Goal: Task Accomplishment & Management: Use online tool/utility

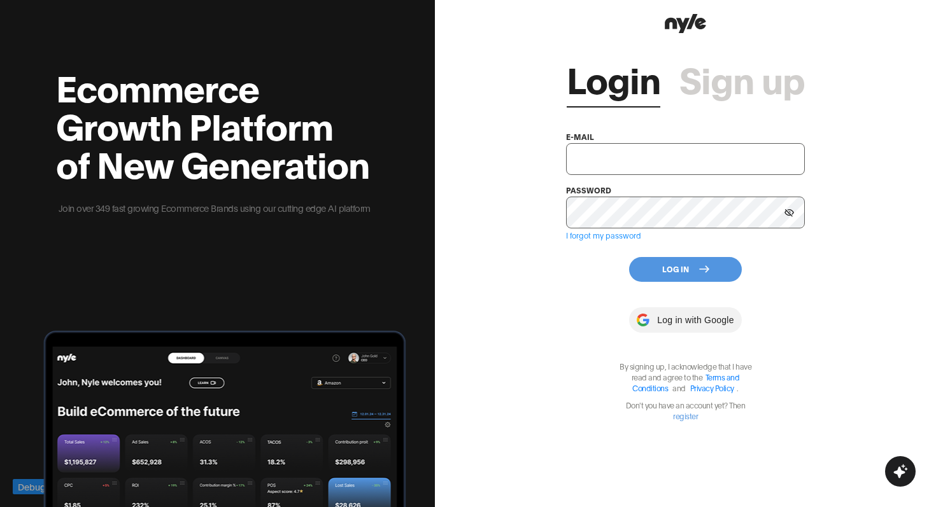
click at [637, 152] on input "text" at bounding box center [685, 159] width 239 height 32
click at [616, 161] on input "text" at bounding box center [685, 159] width 239 height 32
paste input "showroom@nyle.ai"
type input "showroom@nyle.ai"
click at [674, 282] on div "Login Sign up e-mail showroom@nyle.ai password I forgot my password Log In Log …" at bounding box center [685, 228] width 239 height 385
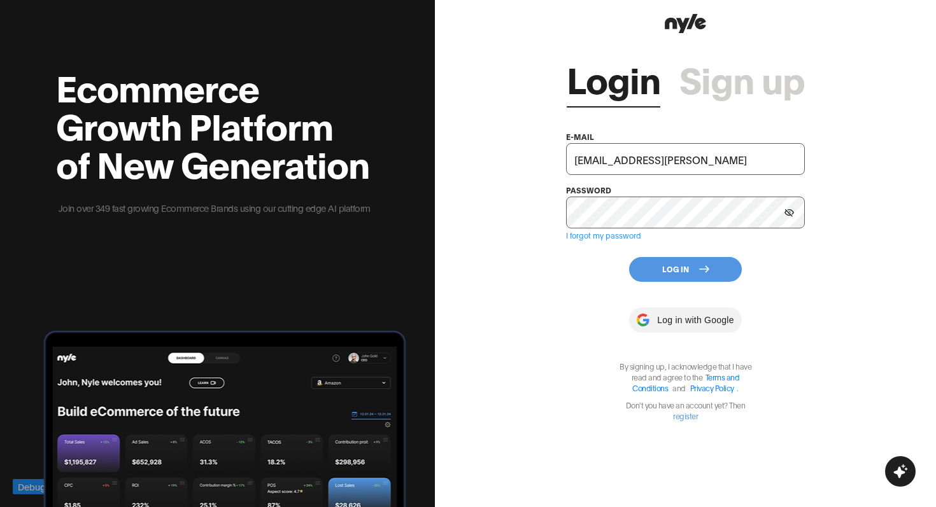
click at [674, 276] on button "Log In" at bounding box center [685, 269] width 113 height 25
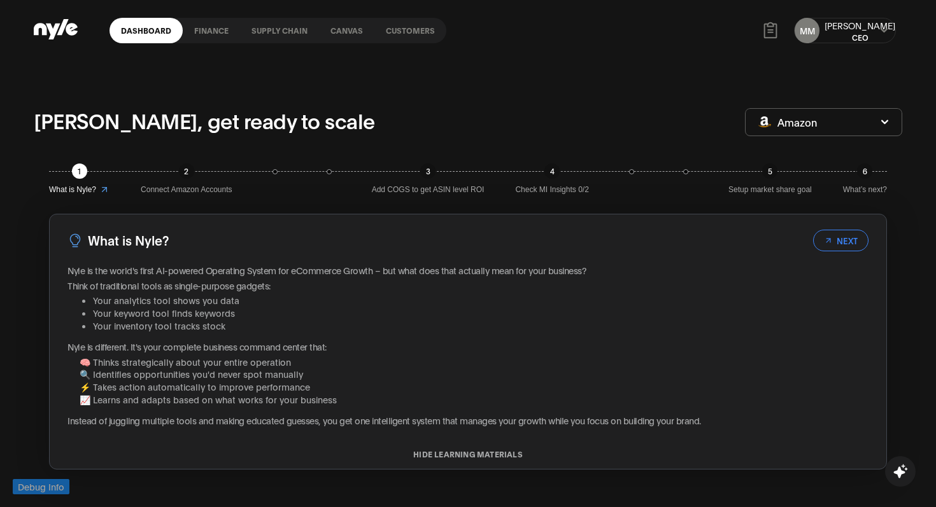
click at [399, 24] on link "Customers" at bounding box center [410, 30] width 72 height 25
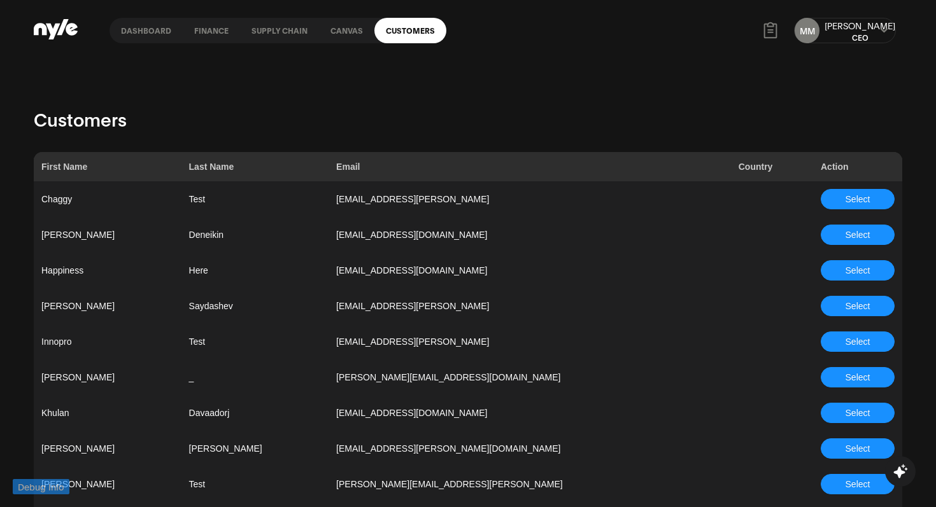
click at [341, 36] on link "Canvas" at bounding box center [346, 30] width 55 height 25
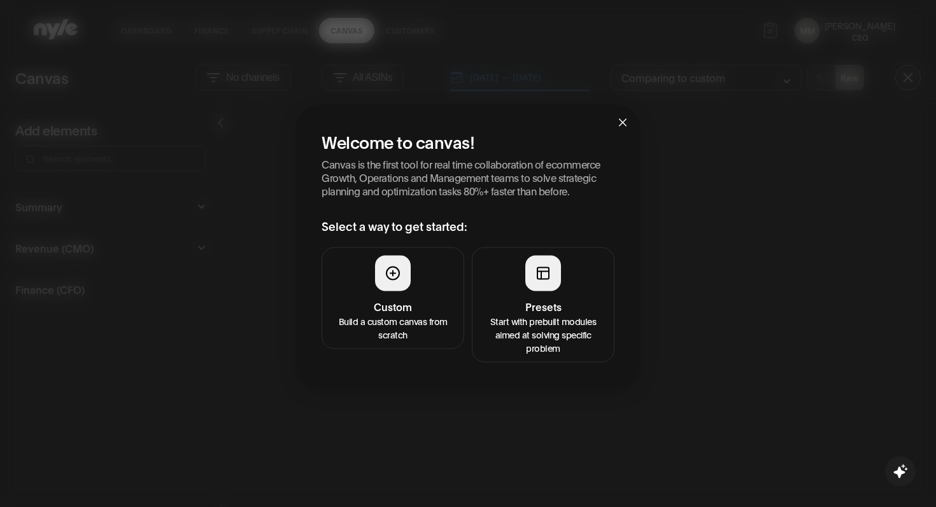
click at [425, 274] on button "Custom Build a custom canvas from scratch" at bounding box center [393, 298] width 143 height 102
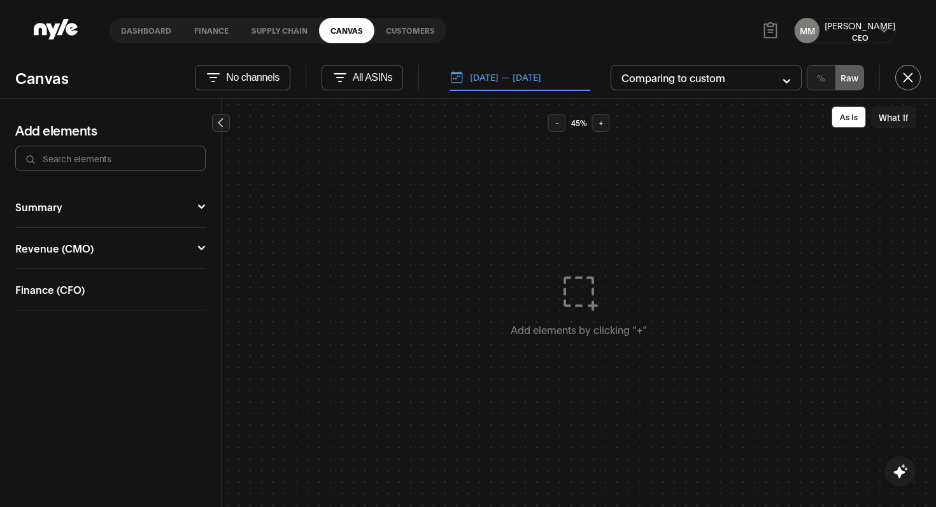
click at [201, 248] on icon at bounding box center [201, 248] width 7 height 4
click at [201, 248] on icon at bounding box center [201, 249] width 8 height 8
click at [201, 248] on icon at bounding box center [201, 248] width 7 height 4
click at [66, 267] on div "Campaign Manager" at bounding box center [63, 271] width 97 height 10
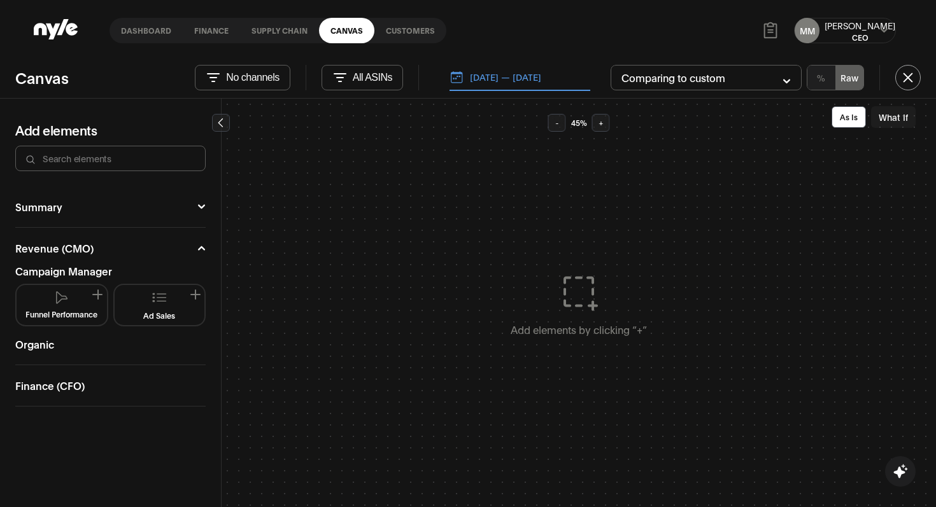
click at [197, 238] on div "Revenue (CMO) Campaign Manager Funnel Performance Ad Sales Organic Keyword Perf…" at bounding box center [110, 297] width 190 height 138
click at [204, 213] on div "Summary Executive Summary Full Summary Total Organic Ad COO Market CFO Attribut…" at bounding box center [110, 207] width 190 height 41
click at [202, 207] on icon at bounding box center [201, 206] width 7 height 4
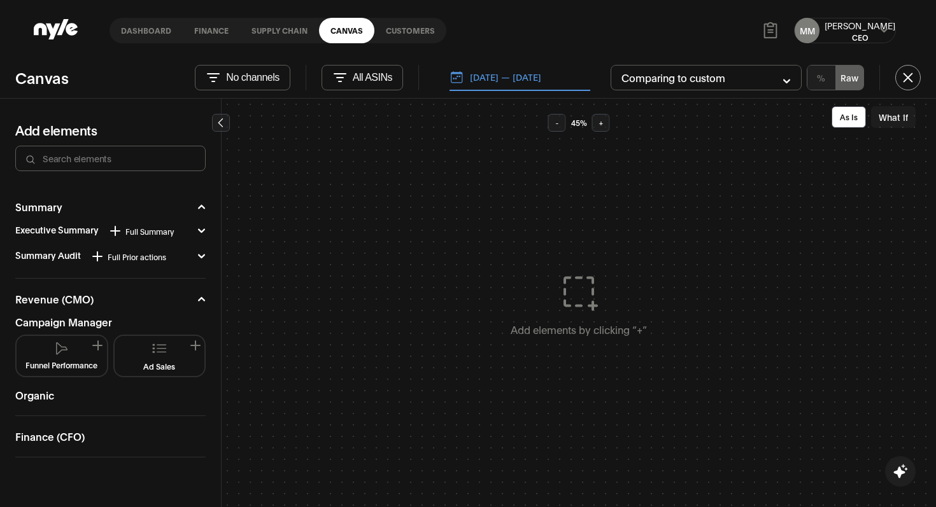
click at [202, 207] on icon at bounding box center [201, 207] width 7 height 4
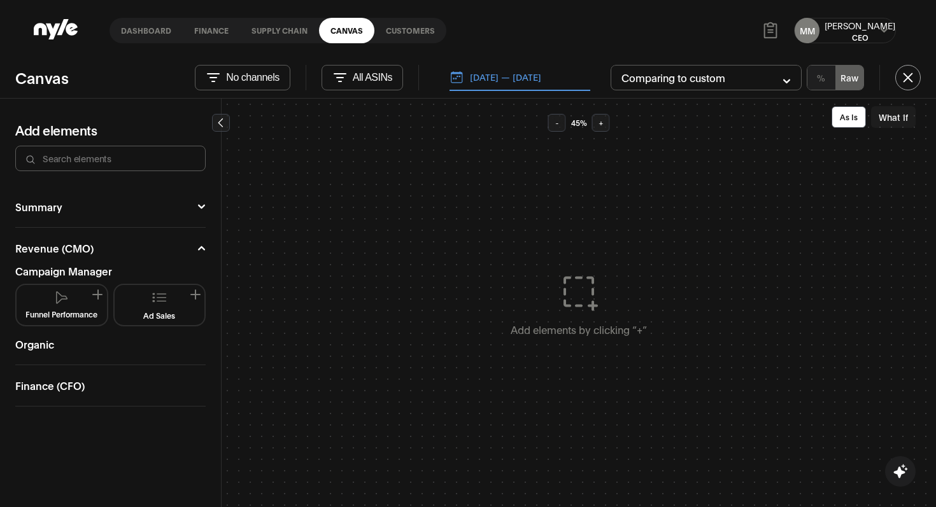
click at [206, 269] on div "Summary Executive Summary Full Summary Total Organic Ad COO Market CFO Attribut…" at bounding box center [110, 348] width 221 height 322
click at [205, 255] on ul "Campaign Manager Funnel Performance Ad Sales Organic Keyword Performance" at bounding box center [110, 306] width 190 height 106
click at [205, 253] on button "Revenue (CMO)" at bounding box center [110, 248] width 190 height 10
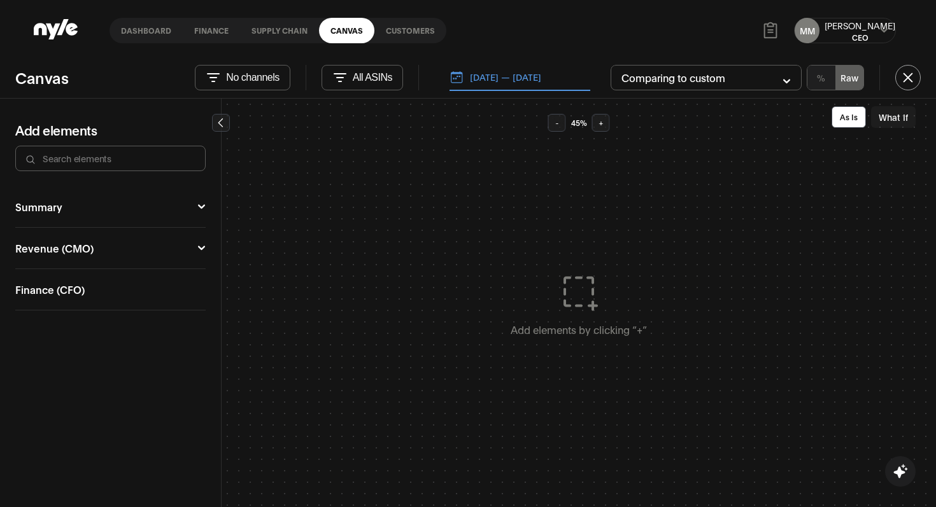
click at [99, 354] on div "Summary Executive Summary Full Summary Total Organic Ad COO Market CFO Attribut…" at bounding box center [110, 348] width 221 height 322
click at [112, 299] on div "Finance (CFO) Financial Overview Profit and Loss Statement Waterfall" at bounding box center [110, 289] width 190 height 41
click at [80, 294] on div "Finance (CFO)" at bounding box center [49, 290] width 69 height 10
click at [78, 326] on button "Financial Overview" at bounding box center [62, 328] width 80 height 39
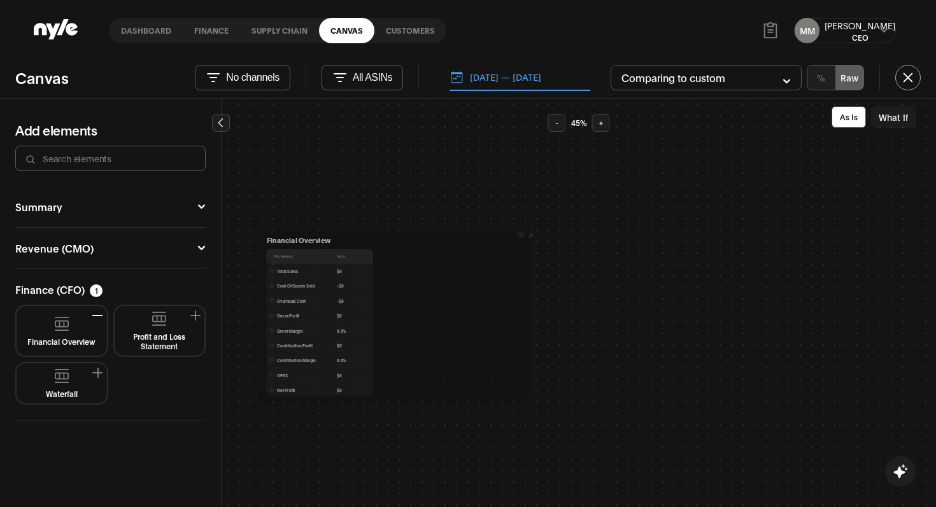
drag, startPoint x: 326, startPoint y: 273, endPoint x: 527, endPoint y: 258, distance: 201.8
click at [535, 258] on div at bounding box center [536, 316] width 3 height 166
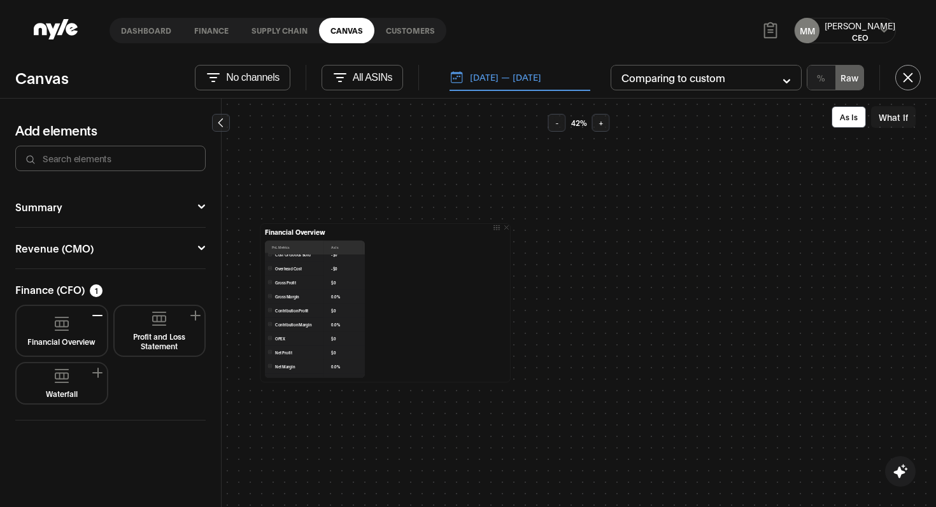
click at [400, 27] on link "Customers" at bounding box center [410, 30] width 72 height 25
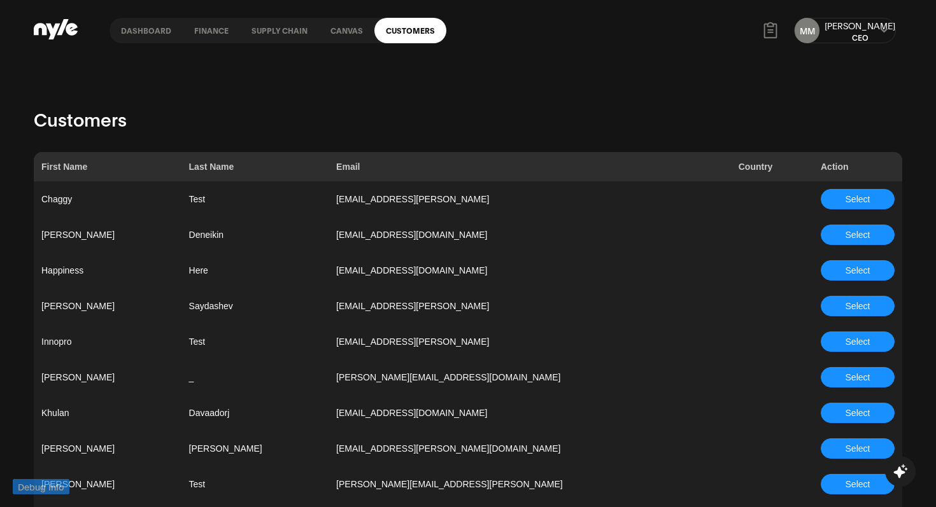
click at [291, 32] on link "Supply chain" at bounding box center [279, 30] width 79 height 25
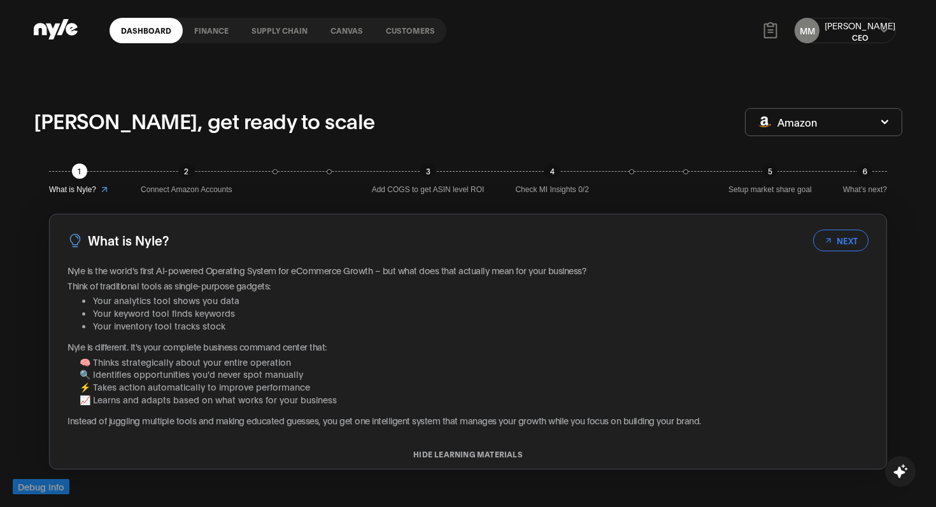
click at [867, 27] on div "MM [PERSON_NAME] CEO" at bounding box center [845, 30] width 102 height 25
click at [867, 36] on div "MM [PERSON_NAME] CEO" at bounding box center [845, 30] width 102 height 25
click at [327, 35] on link "Canvas" at bounding box center [346, 30] width 55 height 25
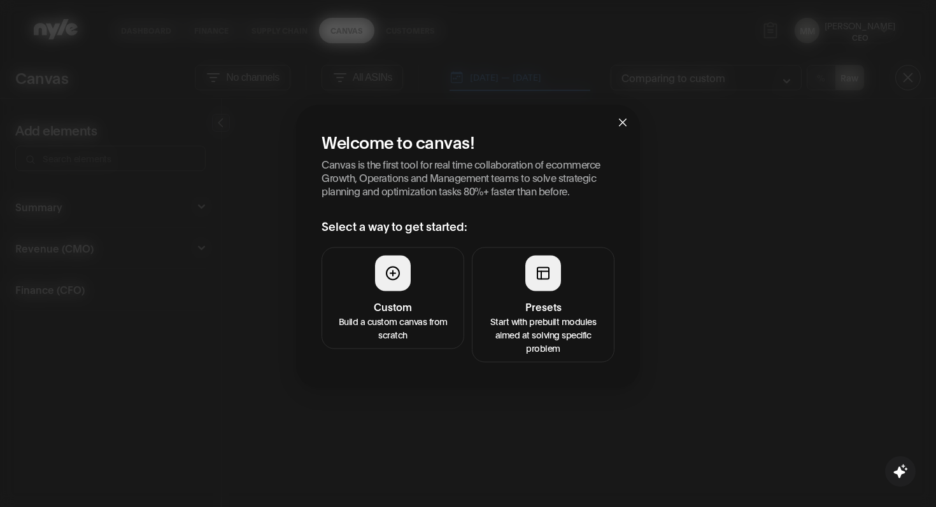
click at [560, 275] on div at bounding box center [543, 273] width 36 height 36
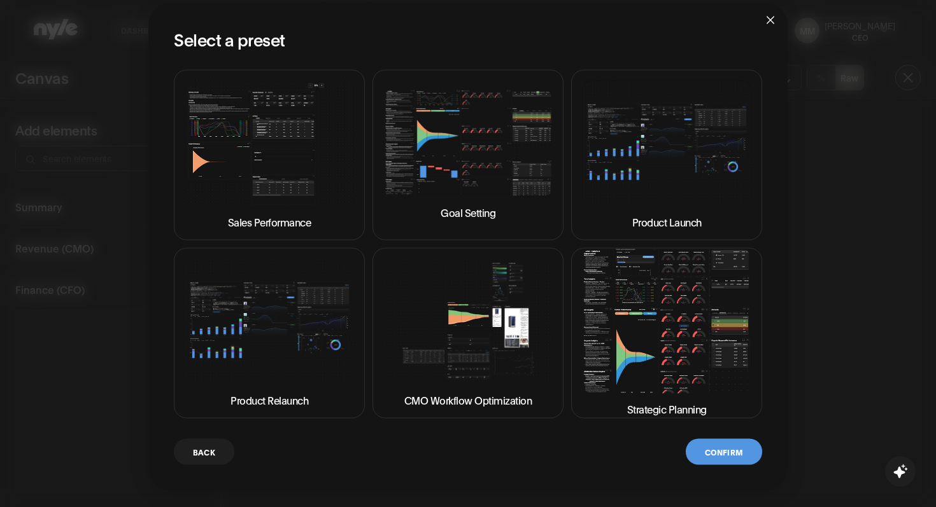
click at [291, 215] on p "Sales Performance" at bounding box center [269, 222] width 83 height 15
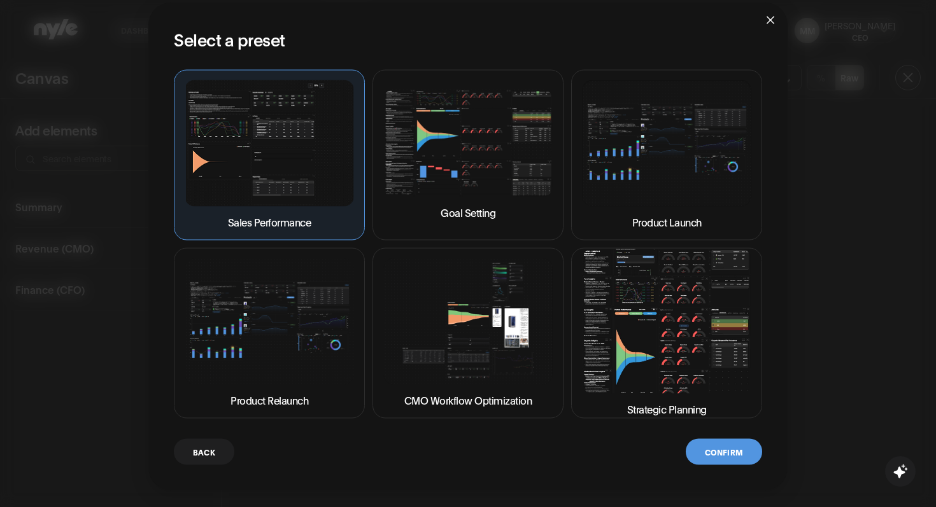
click at [700, 454] on button "Confirm" at bounding box center [724, 452] width 76 height 26
